Goal: Obtain resource: Download file/media

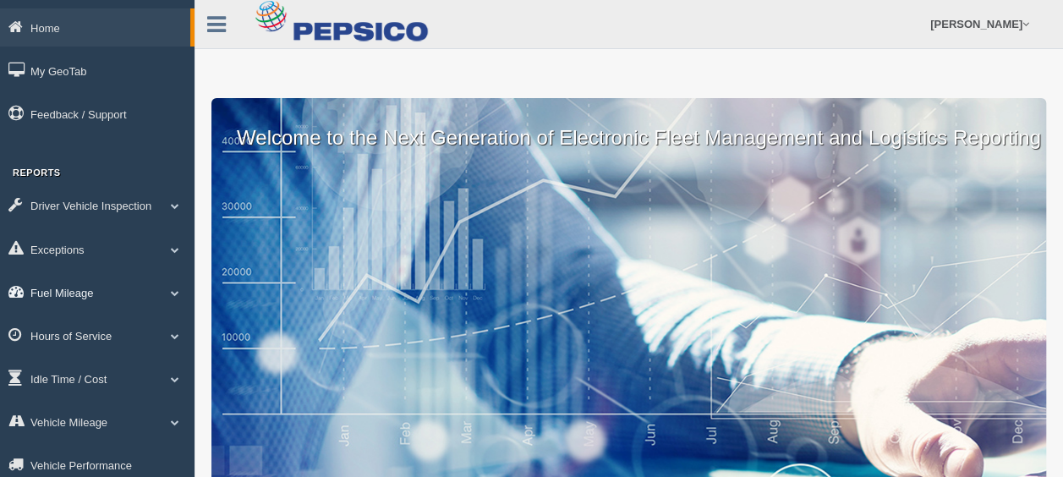
click at [172, 290] on span at bounding box center [175, 292] width 22 height 8
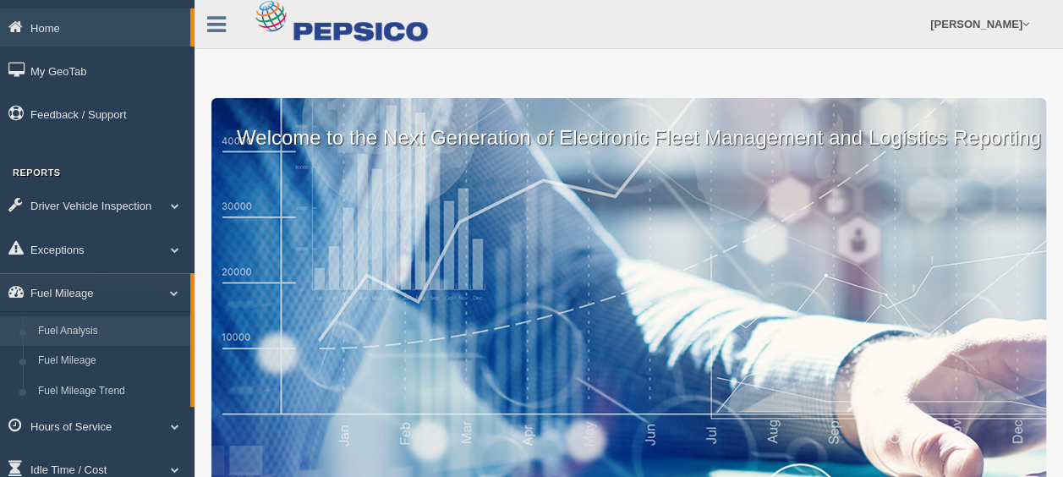
click at [116, 331] on link "Fuel Analysis" at bounding box center [110, 331] width 160 height 30
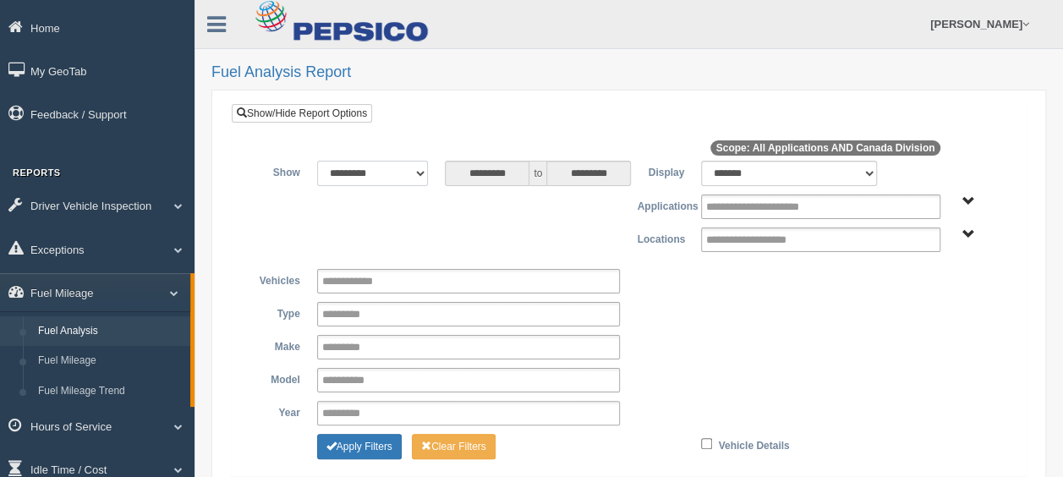
click at [424, 176] on select "**********" at bounding box center [373, 173] width 112 height 25
select select "*********"
click at [317, 161] on select "**********" at bounding box center [373, 173] width 112 height 25
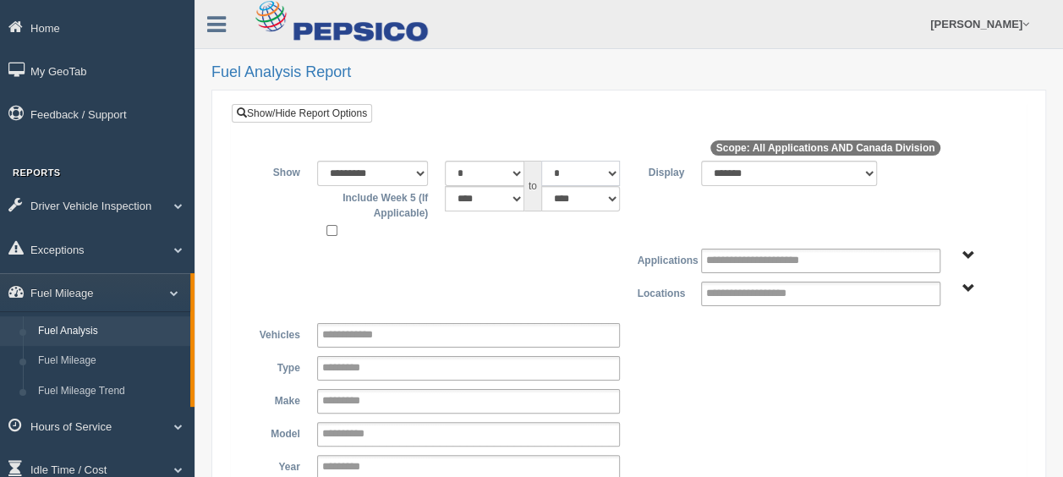
click at [614, 176] on select "* * * * * * * * * ** ** ** **" at bounding box center [580, 173] width 79 height 25
select select "*"
click at [541, 161] on select "* * * * * * * * * ** ** ** **" at bounding box center [580, 173] width 79 height 25
click at [966, 254] on span "Application" at bounding box center [967, 255] width 13 height 13
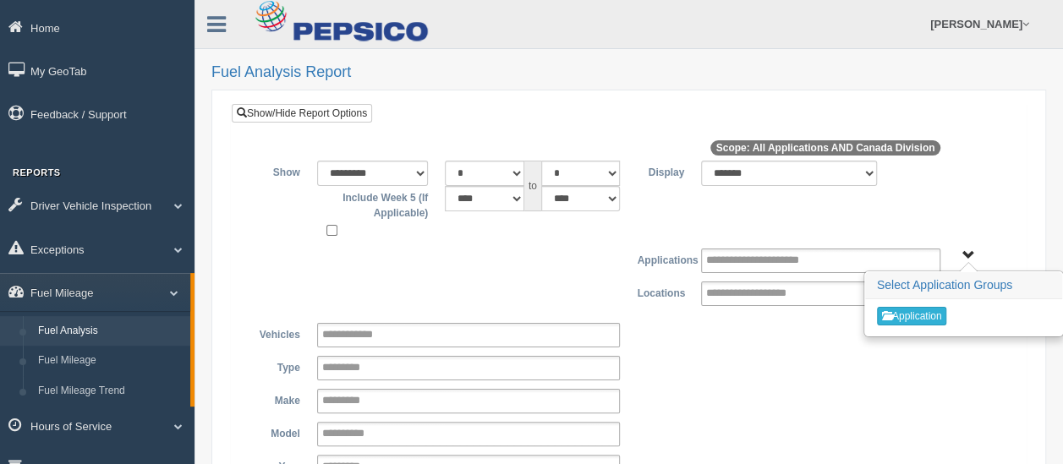
click at [935, 317] on button "Application" at bounding box center [912, 316] width 70 height 19
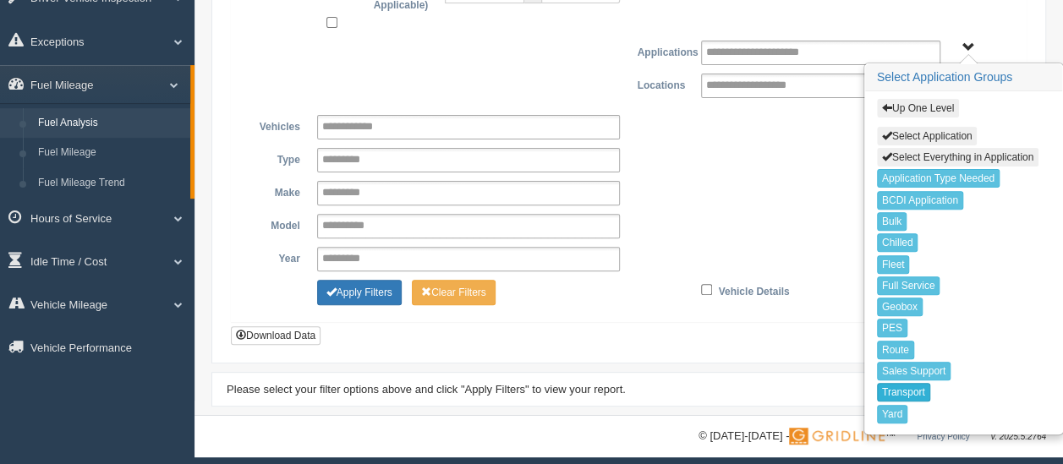
scroll to position [211, 0]
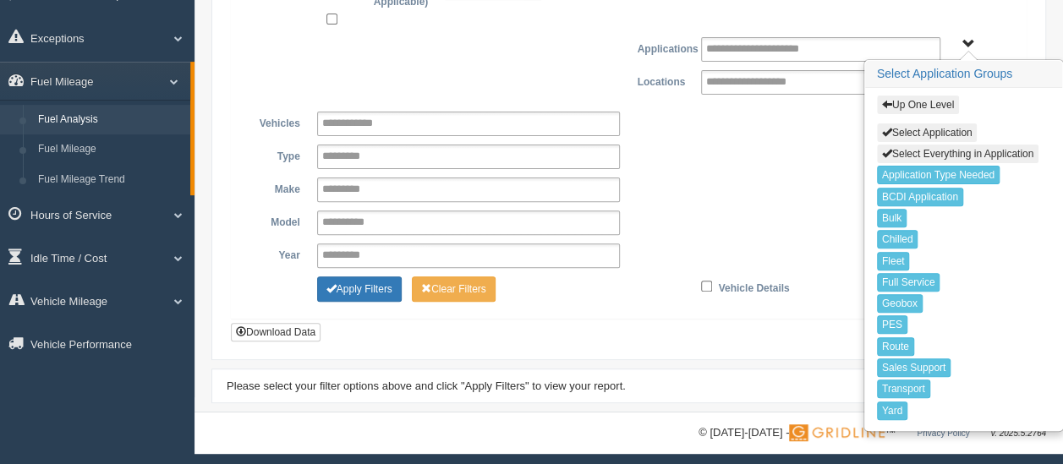
click at [822, 180] on div "**********" at bounding box center [628, 190] width 769 height 25
click at [968, 66] on h3 "Select Application Groups" at bounding box center [963, 74] width 197 height 27
click at [964, 41] on span "Up One Level Select Application Select Everything in Application Application Ty…" at bounding box center [967, 44] width 13 height 13
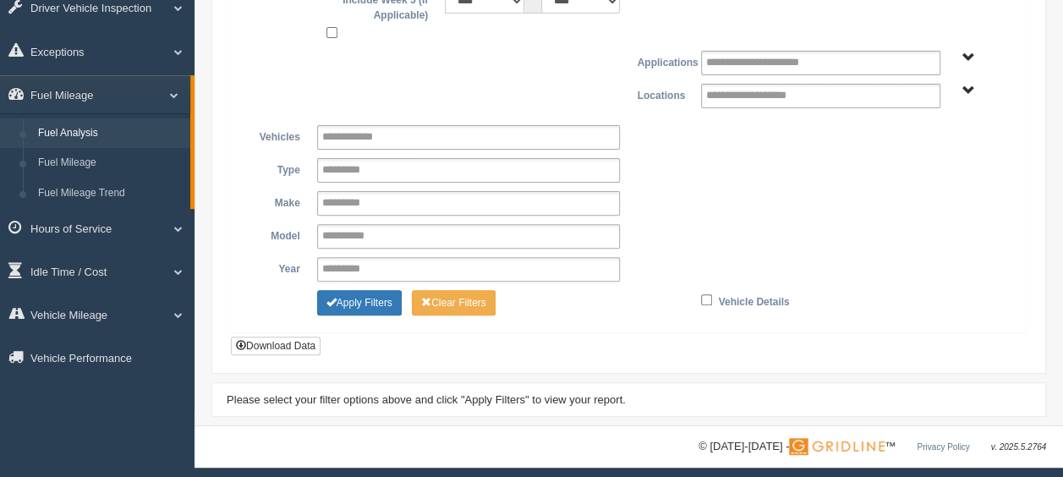
click at [971, 85] on span "Canada Division" at bounding box center [967, 91] width 13 height 13
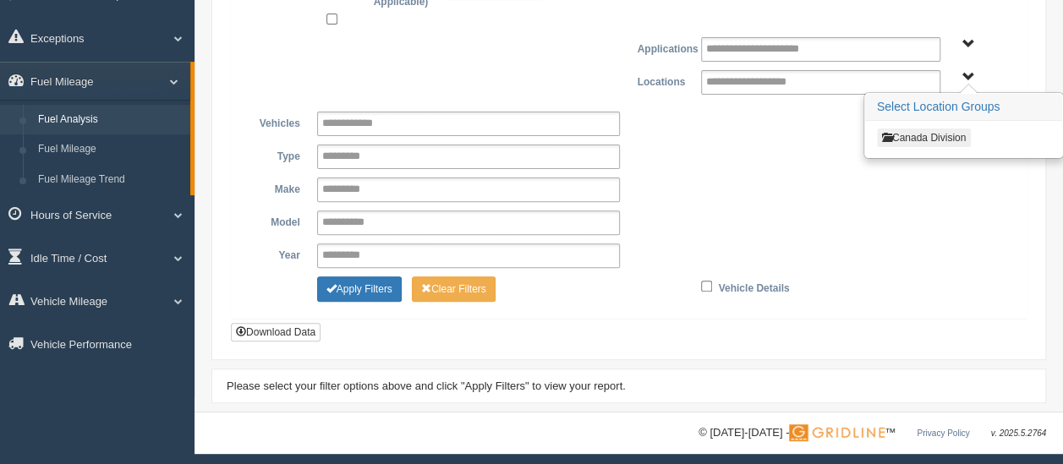
click at [937, 132] on button "Canada Division" at bounding box center [924, 138] width 94 height 19
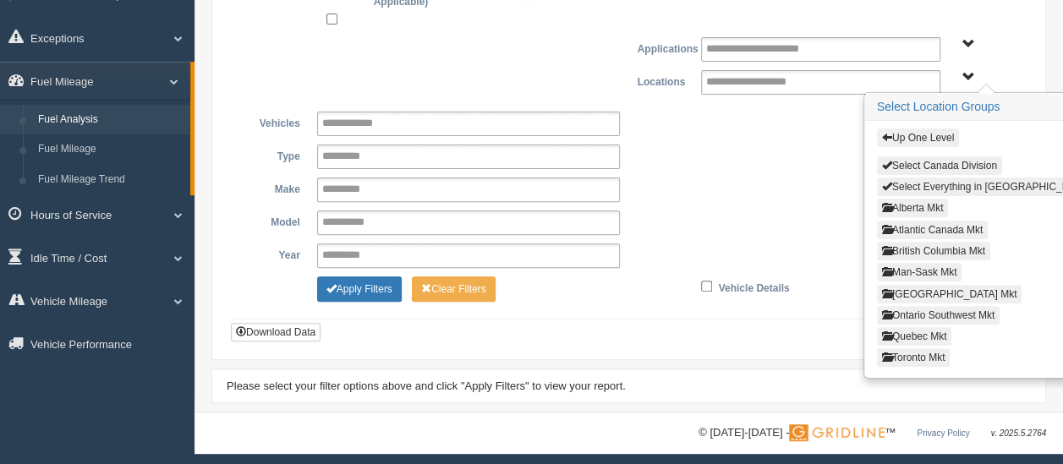
click at [984, 179] on button "Select Everything in Canada Division" at bounding box center [1005, 187] width 257 height 19
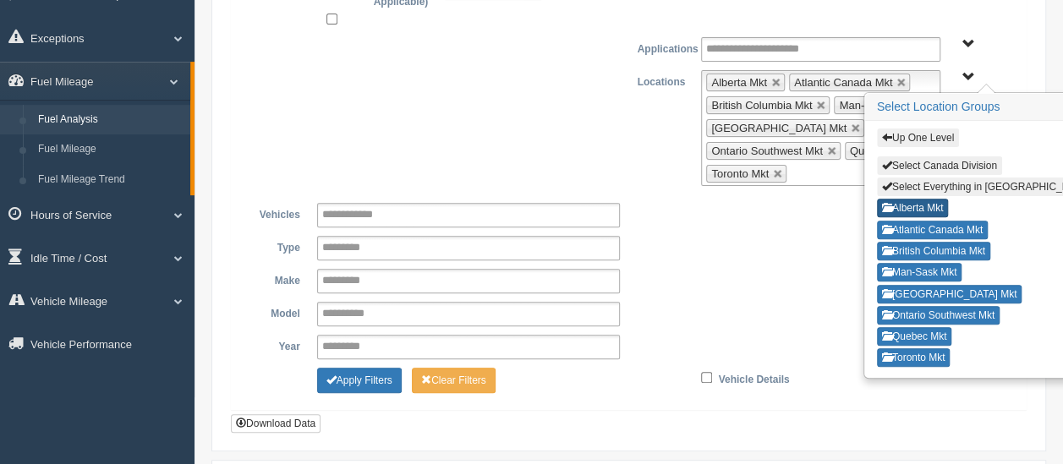
click at [939, 199] on button "Alberta Mkt" at bounding box center [913, 208] width 72 height 19
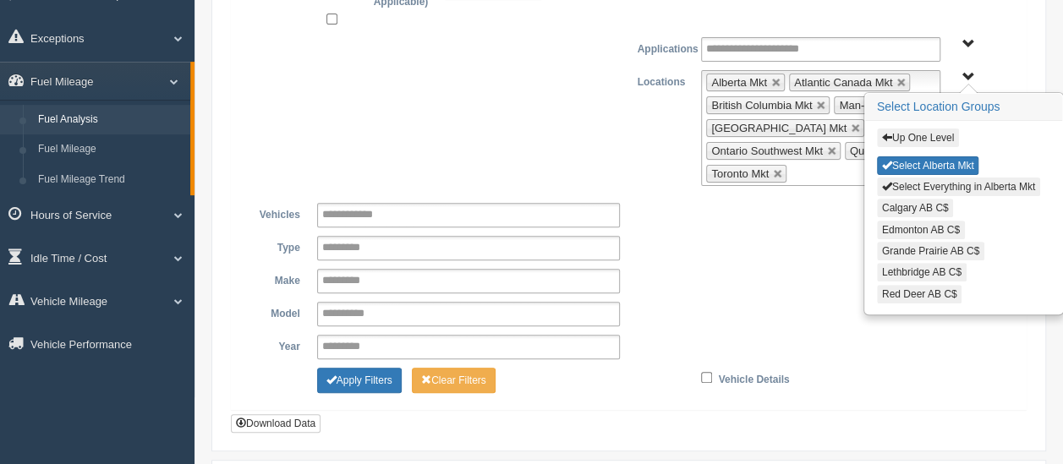
click at [947, 184] on button "Select Everything in Alberta Mkt" at bounding box center [958, 187] width 163 height 19
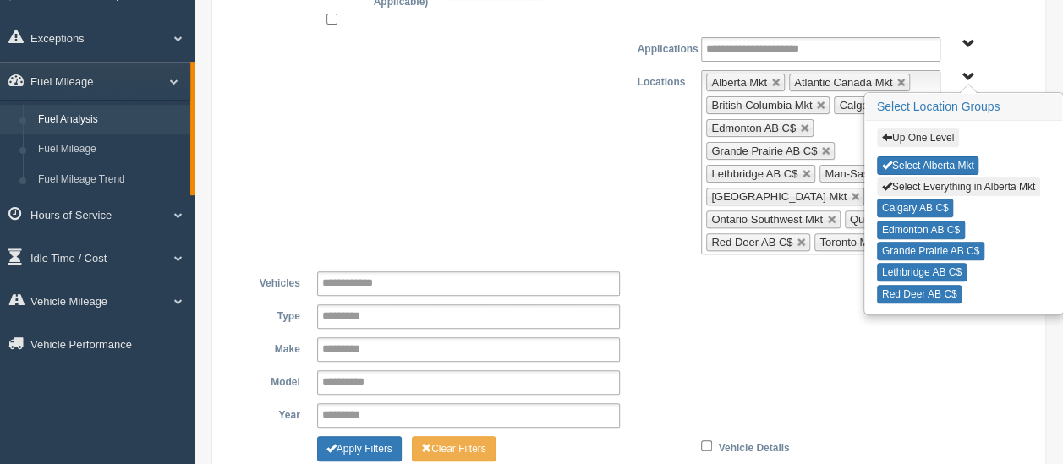
click at [923, 134] on button "Up One Level" at bounding box center [918, 138] width 82 height 19
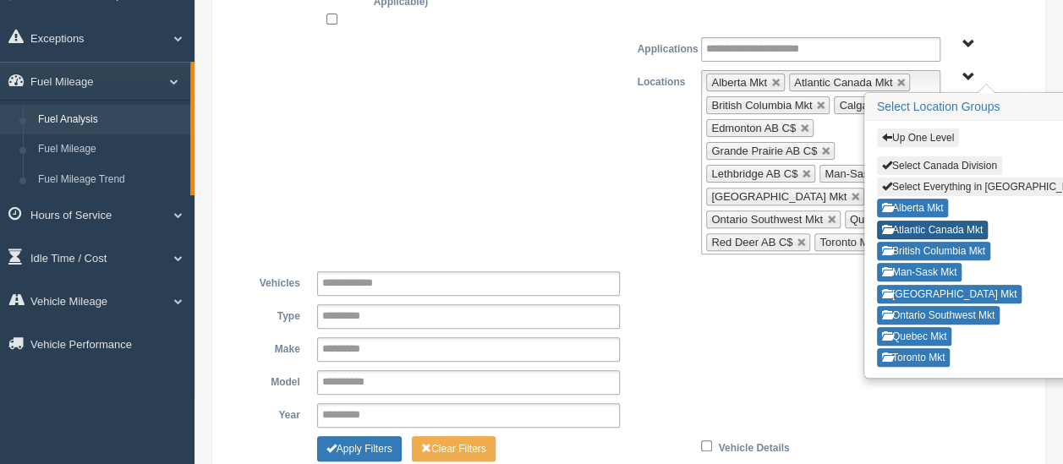
click at [955, 222] on button "Atlantic Canada Mkt" at bounding box center [932, 230] width 111 height 19
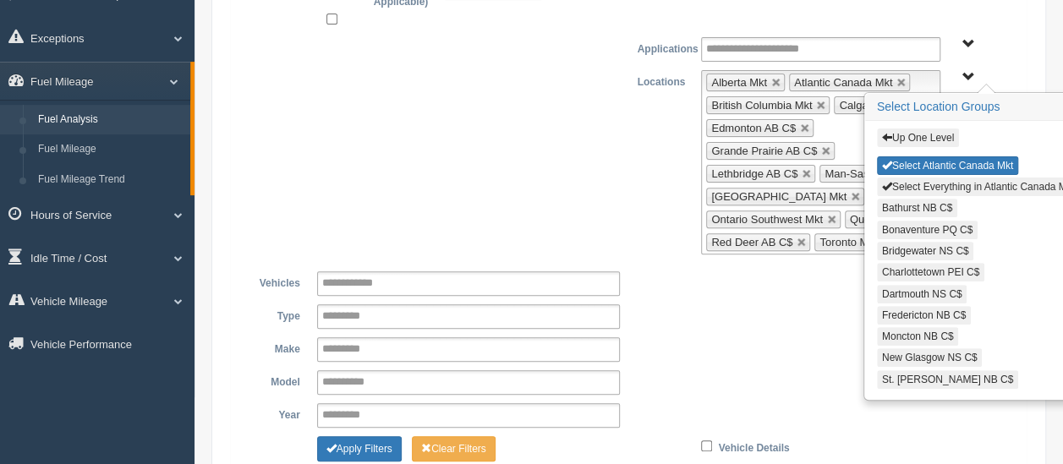
click at [952, 178] on button "Select Everything in Atlantic Canada Mkt" at bounding box center [978, 187] width 203 height 19
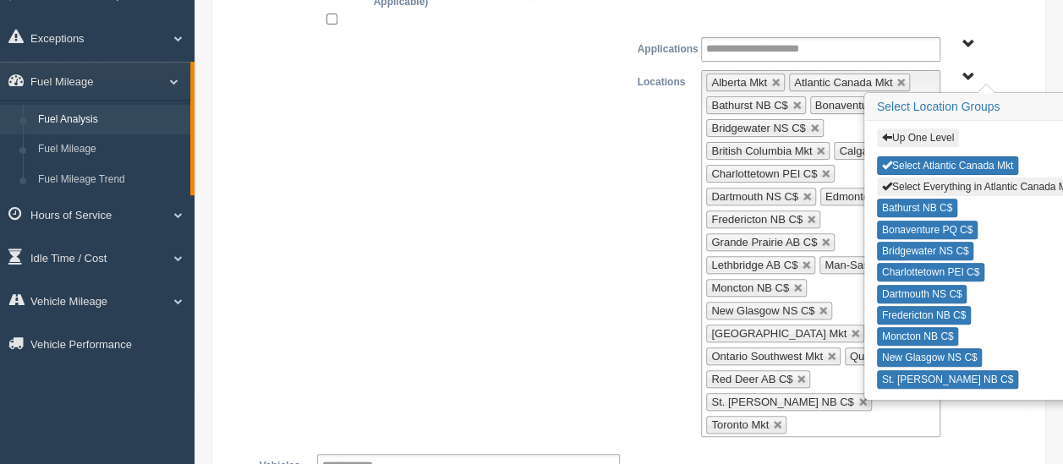
click at [918, 133] on button "Up One Level" at bounding box center [918, 138] width 82 height 19
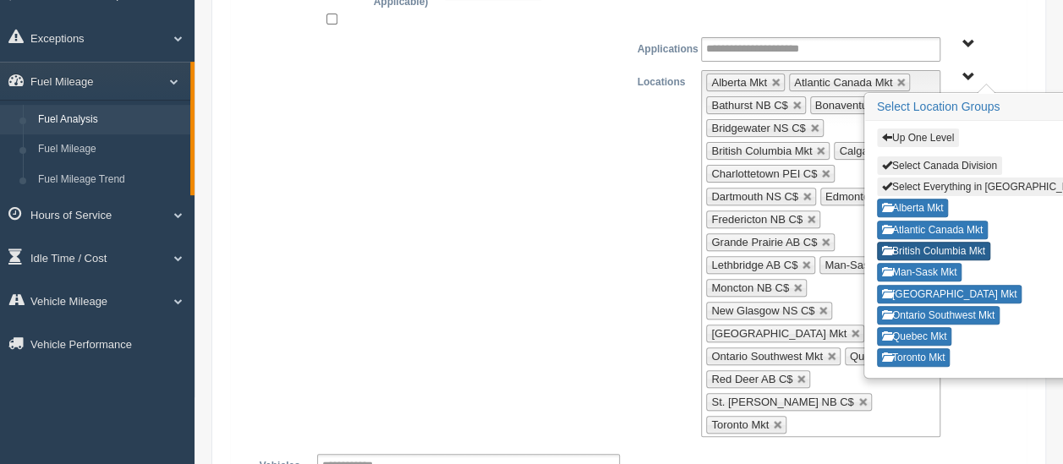
click at [943, 243] on button "British Columbia Mkt" at bounding box center [933, 251] width 113 height 19
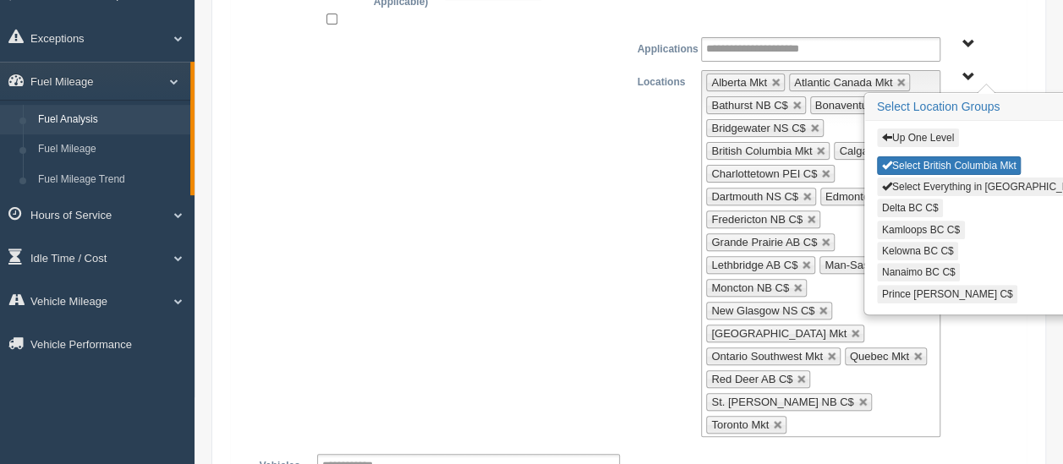
click at [962, 182] on button "Select Everything in British Columbia Mkt" at bounding box center [996, 187] width 238 height 19
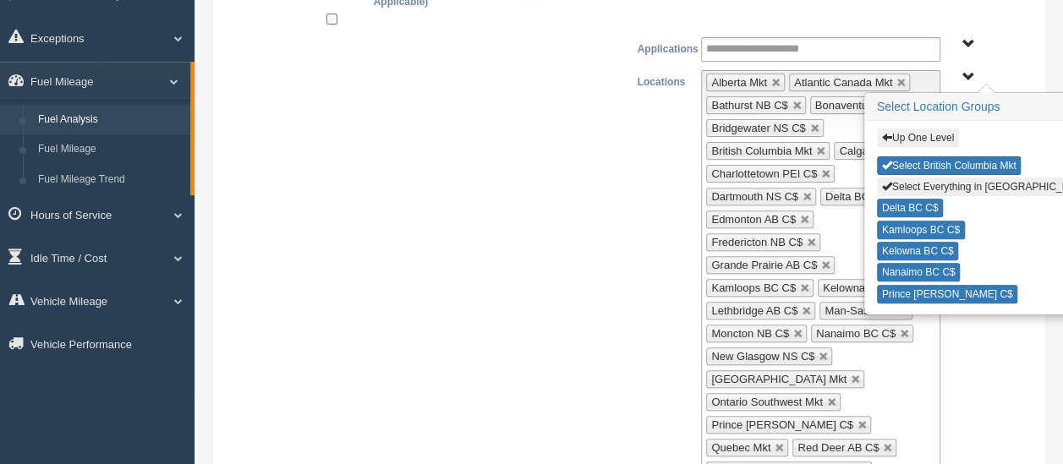
click at [915, 129] on button "Up One Level" at bounding box center [918, 138] width 82 height 19
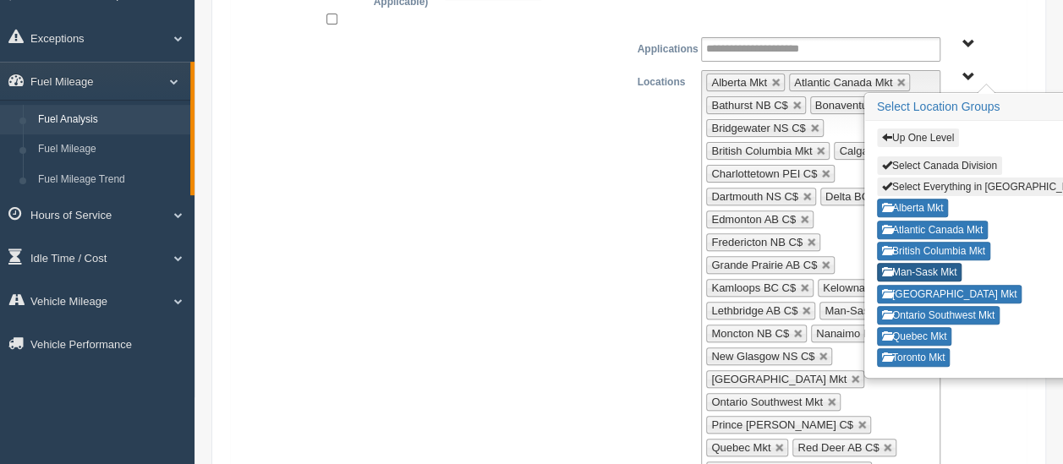
click at [952, 265] on button "Man-Sask Mkt" at bounding box center [919, 272] width 85 height 19
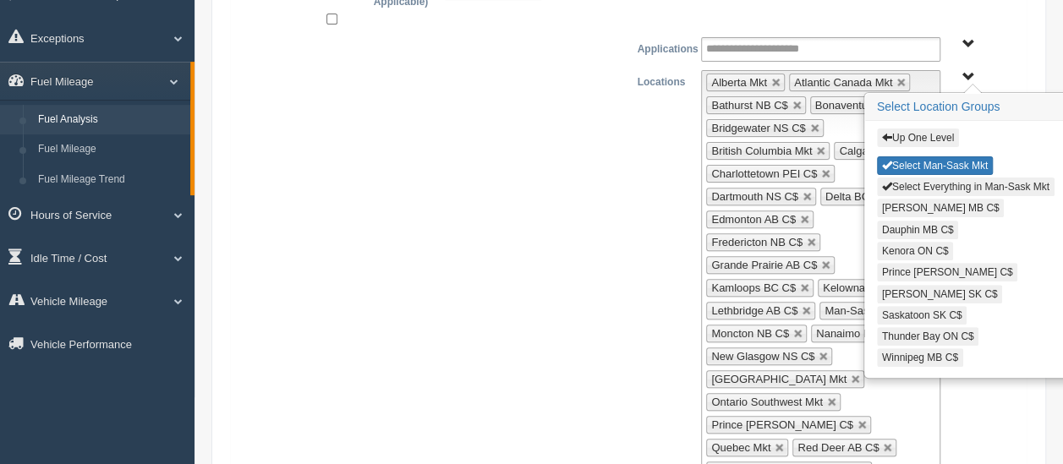
click at [945, 178] on button "Select Everything in Man-Sask Mkt" at bounding box center [966, 187] width 178 height 19
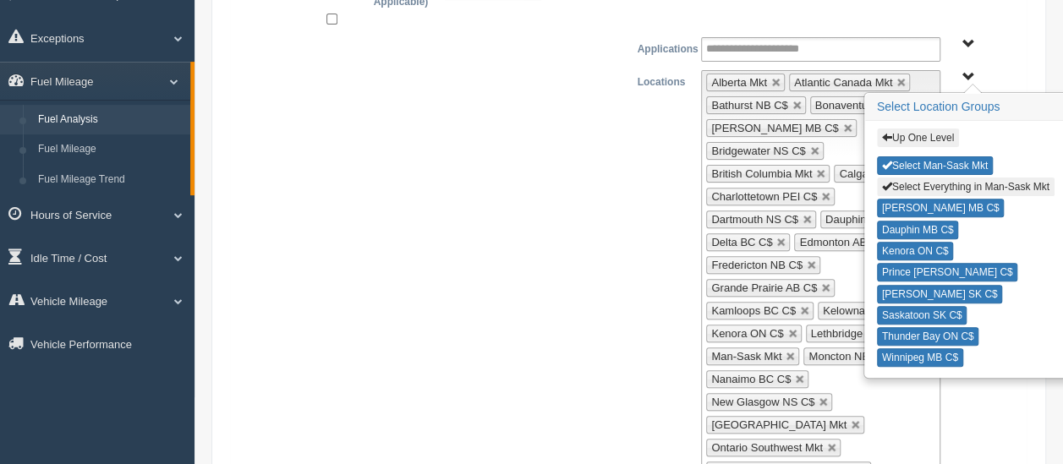
click at [924, 132] on button "Up One Level" at bounding box center [918, 138] width 82 height 19
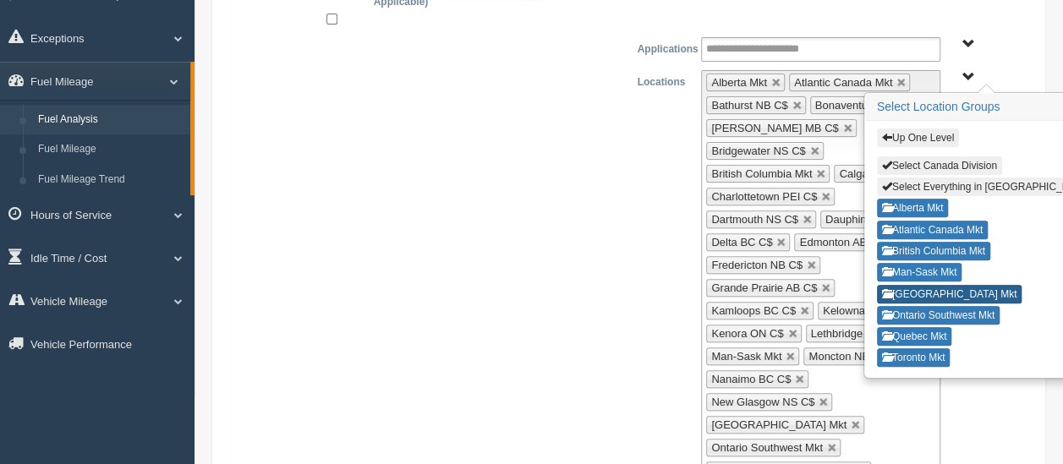
click at [962, 286] on button "North East Ontario Mkt" at bounding box center [949, 294] width 145 height 19
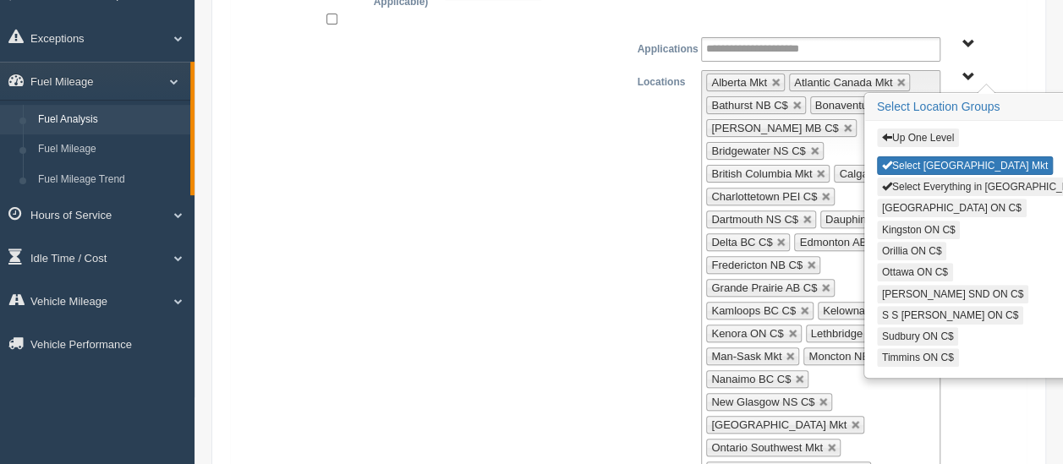
click at [964, 181] on button "Select Everything in North East Ontario Mkt" at bounding box center [996, 187] width 238 height 19
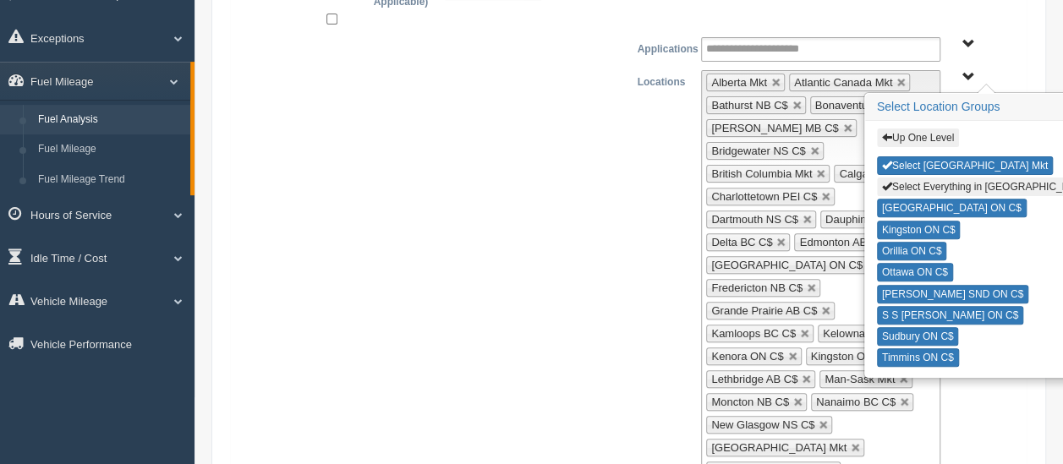
click at [933, 132] on button "Up One Level" at bounding box center [918, 138] width 82 height 19
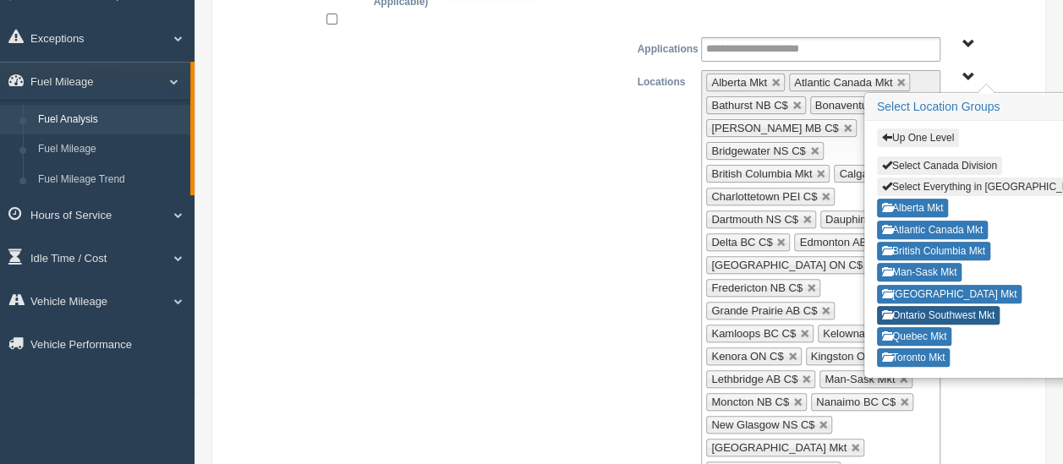
click at [977, 308] on button "Ontario Southwest Mkt" at bounding box center [938, 315] width 123 height 19
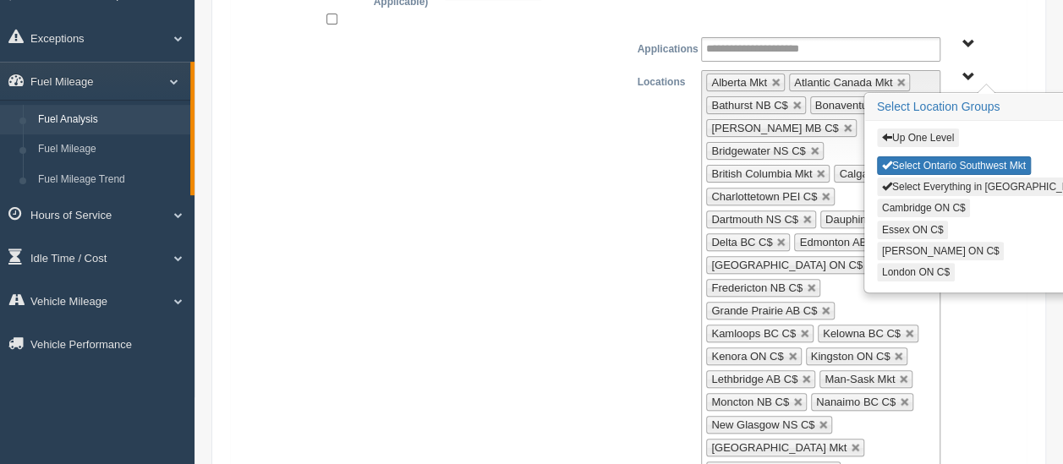
click at [944, 178] on button "Select Everything in Ontario Southwest Mkt" at bounding box center [1020, 187] width 287 height 19
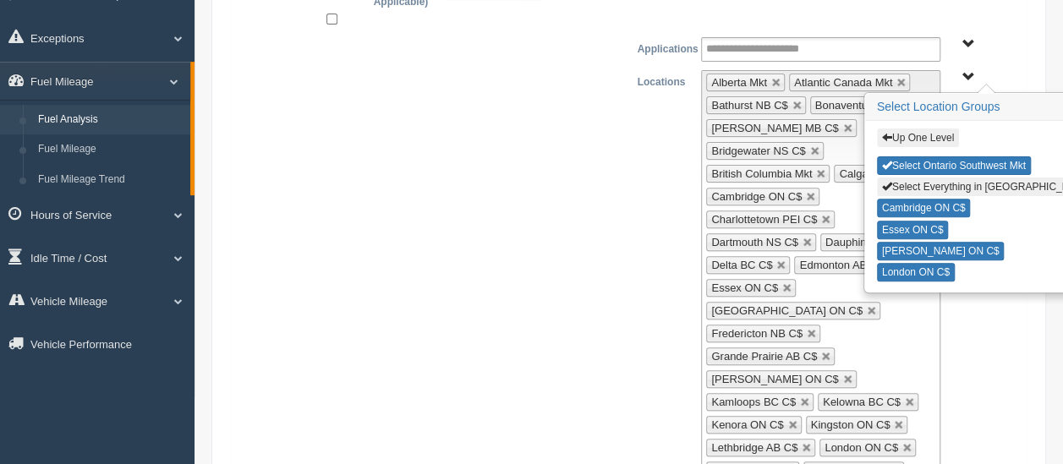
click at [924, 129] on button "Up One Level" at bounding box center [918, 138] width 82 height 19
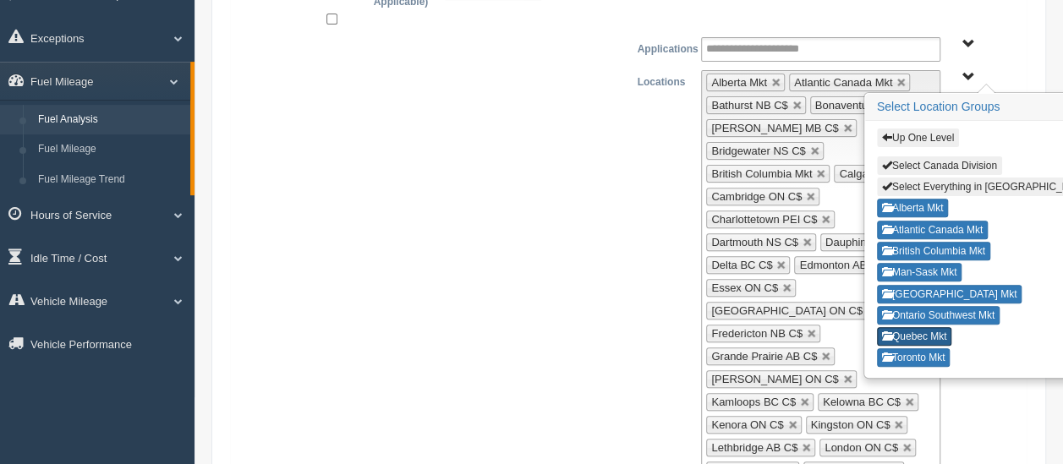
click at [940, 327] on button "Quebec Mkt" at bounding box center [914, 336] width 75 height 19
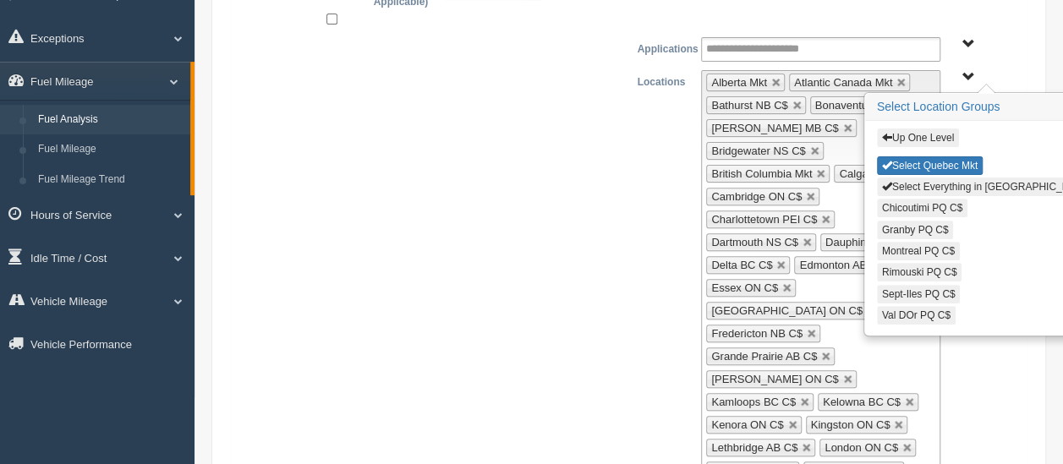
click at [937, 184] on button "Select Everything in Quebec Mkt" at bounding box center [996, 187] width 238 height 19
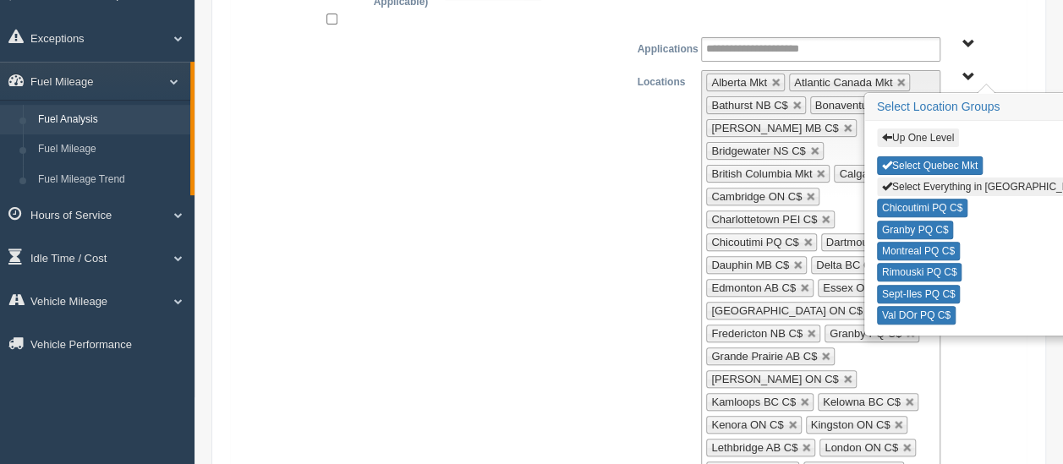
click at [915, 139] on button "Up One Level" at bounding box center [918, 138] width 82 height 19
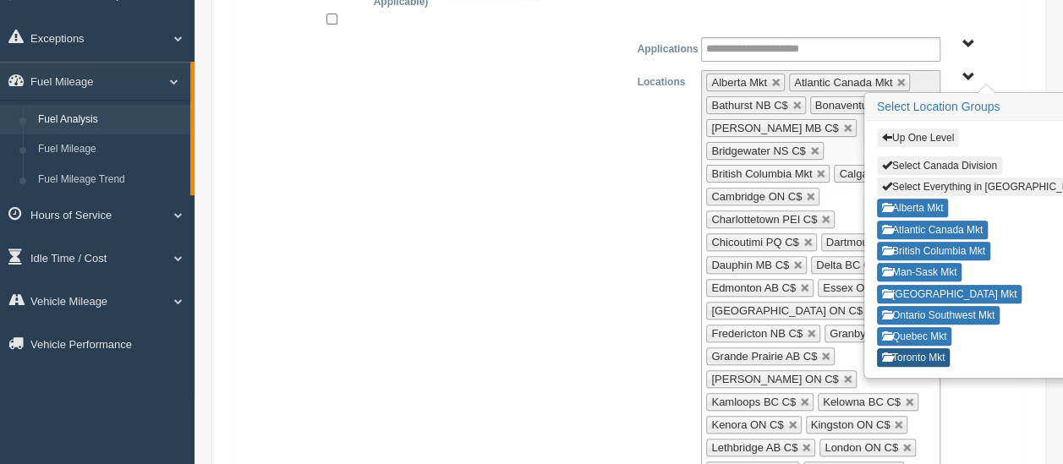
click at [933, 348] on button "Toronto Mkt" at bounding box center [914, 357] width 74 height 19
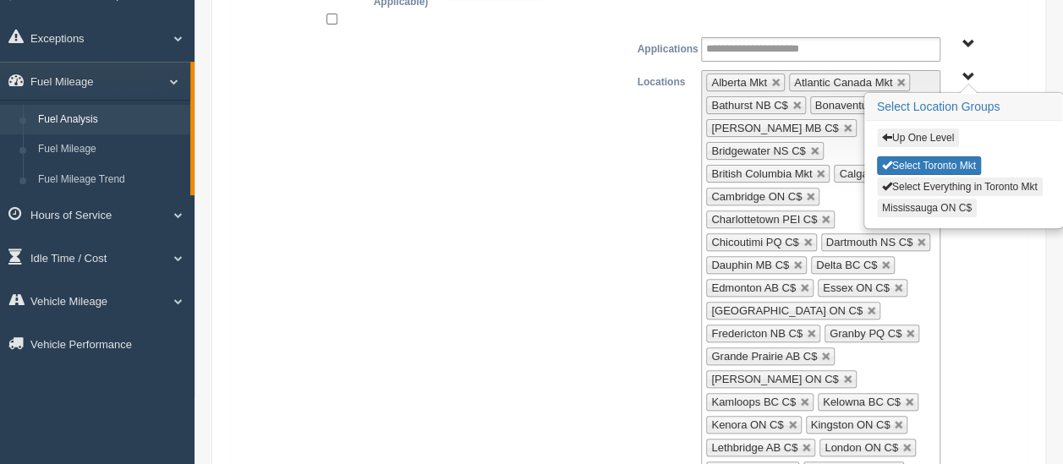
click at [943, 200] on button "Mississauga ON C$" at bounding box center [927, 208] width 100 height 19
click at [778, 78] on link at bounding box center [776, 83] width 10 height 10
click at [818, 169] on link at bounding box center [821, 174] width 10 height 10
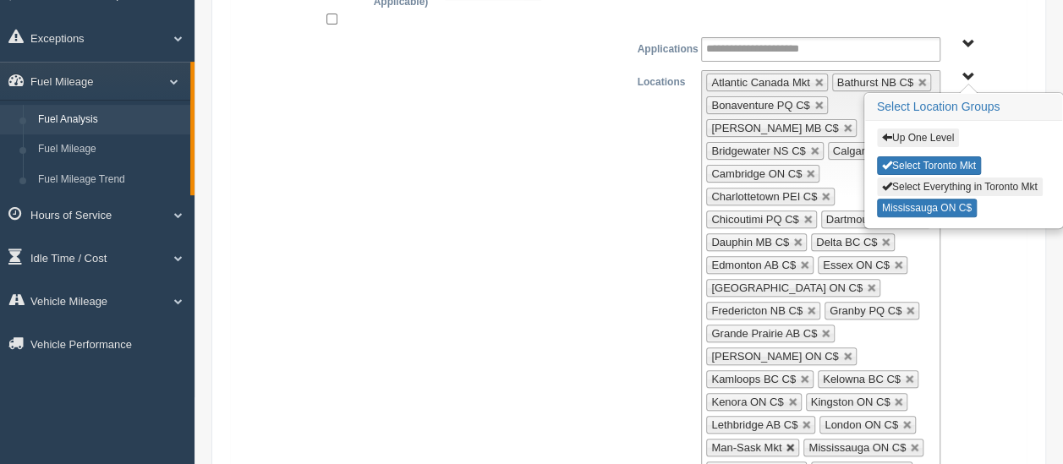
click at [796, 443] on link at bounding box center [790, 448] width 10 height 10
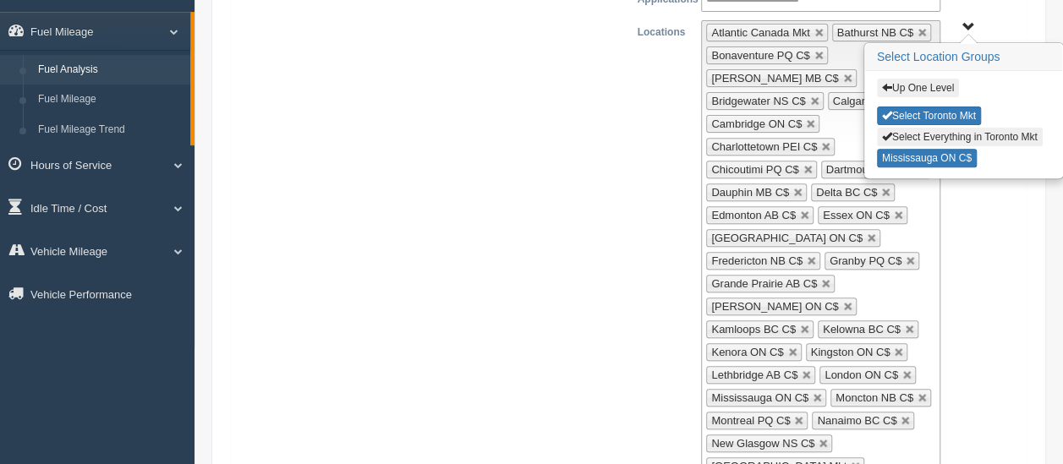
scroll to position [296, 0]
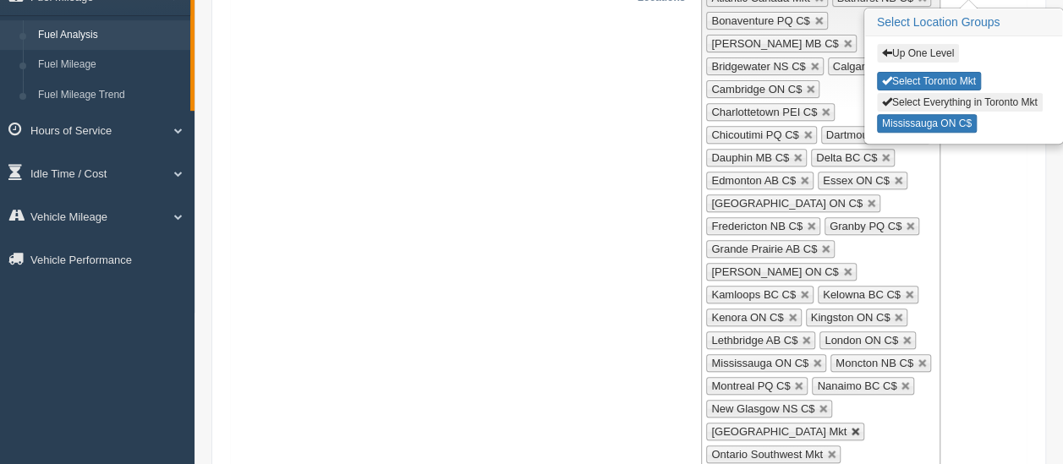
click at [851, 427] on link at bounding box center [856, 432] width 10 height 10
click at [833, 427] on link at bounding box center [832, 432] width 10 height 10
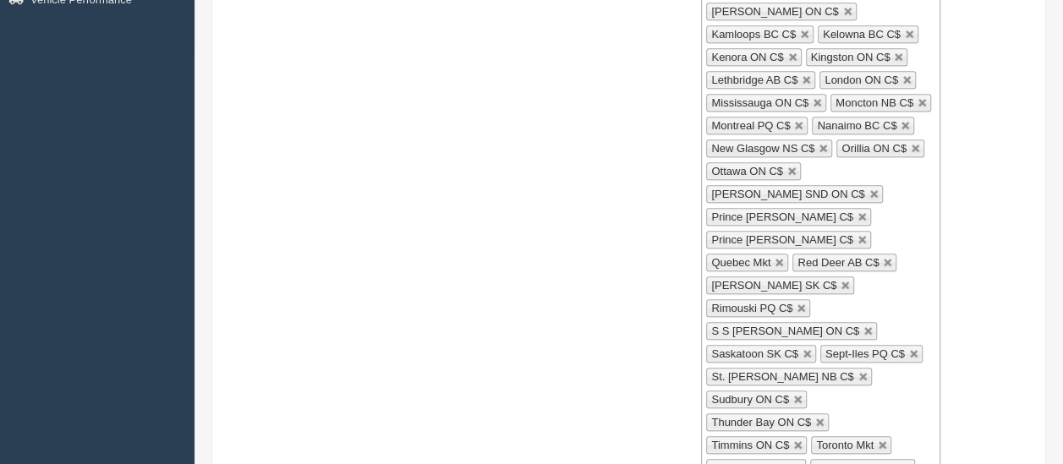
scroll to position [719, 0]
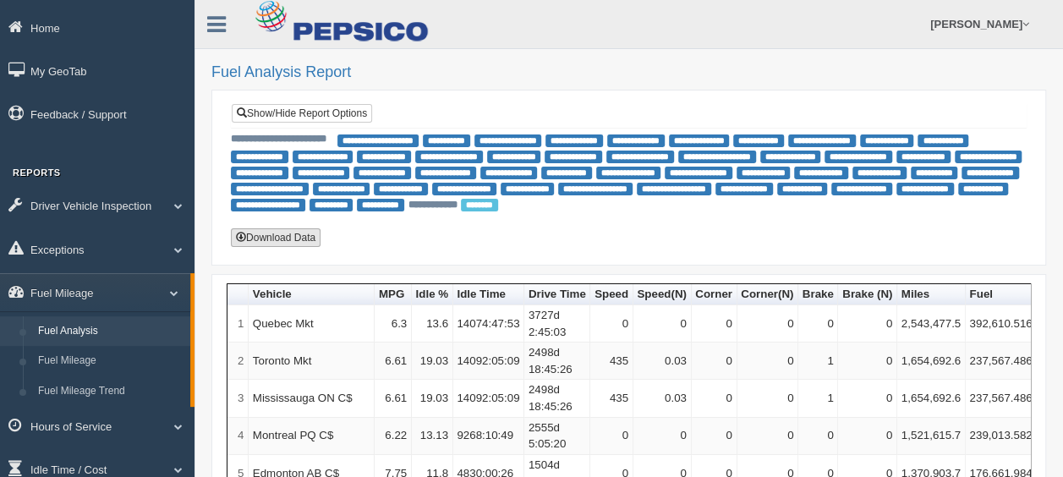
click at [260, 233] on button "Download Data" at bounding box center [276, 237] width 90 height 19
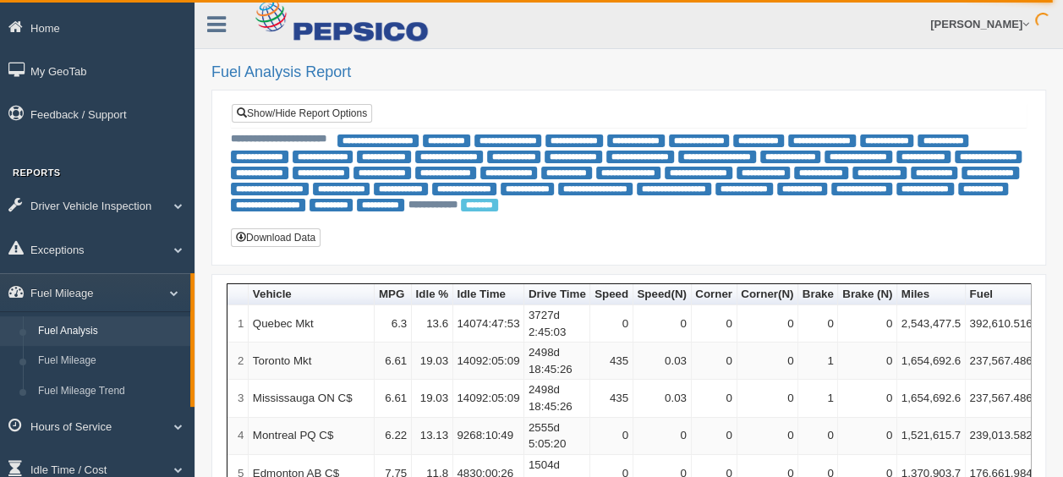
click at [599, 39] on form "[PERSON_NAME] Feedback/Support Log Off" at bounding box center [759, 24] width 608 height 48
